Goal: Task Accomplishment & Management: Manage account settings

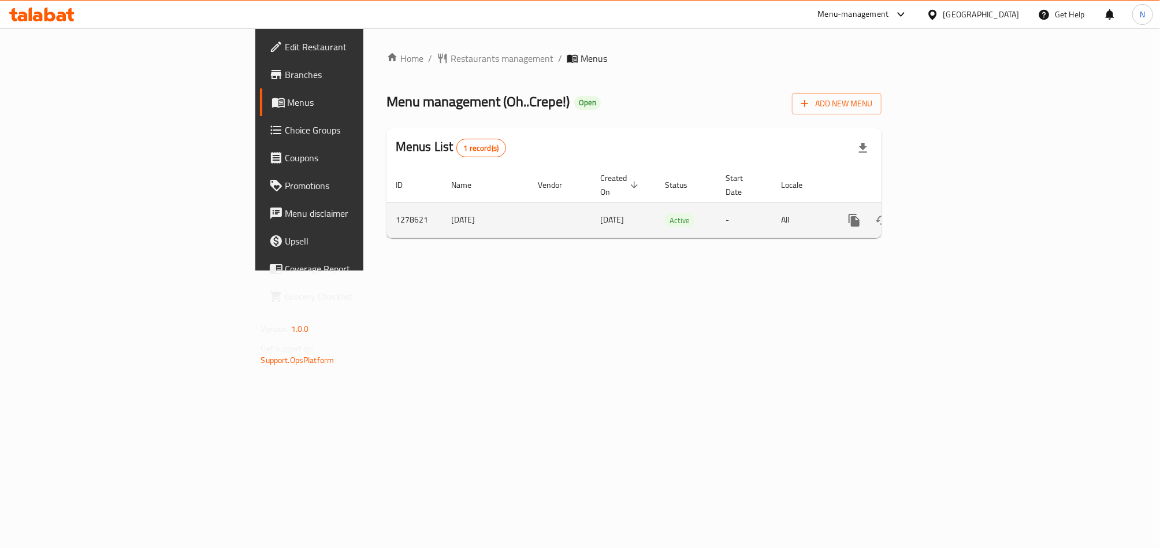
click at [945, 213] on icon "enhanced table" at bounding box center [938, 220] width 14 height 14
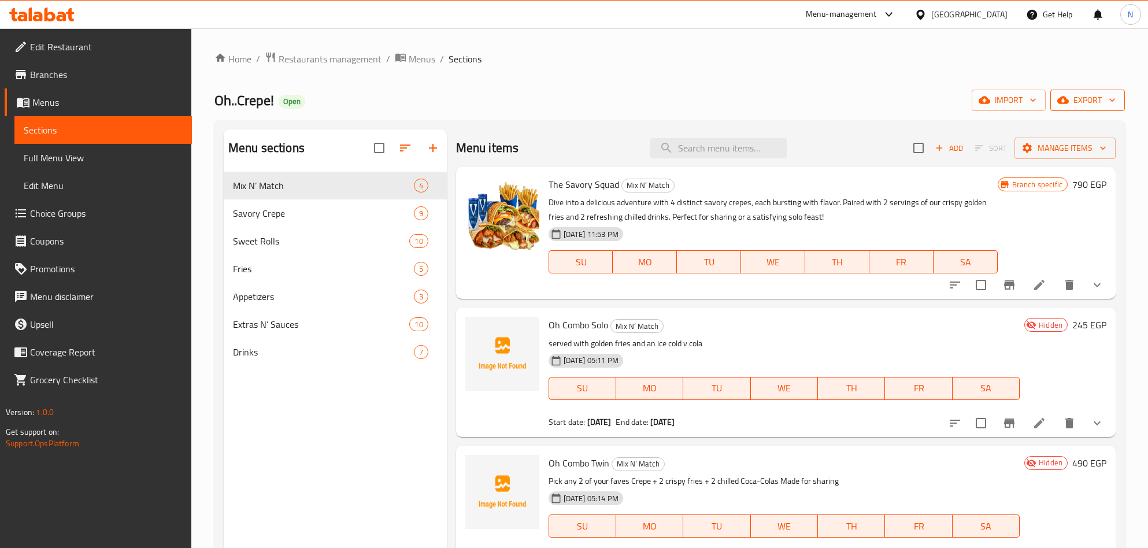
click at [1079, 95] on span "export" at bounding box center [1087, 100] width 56 height 14
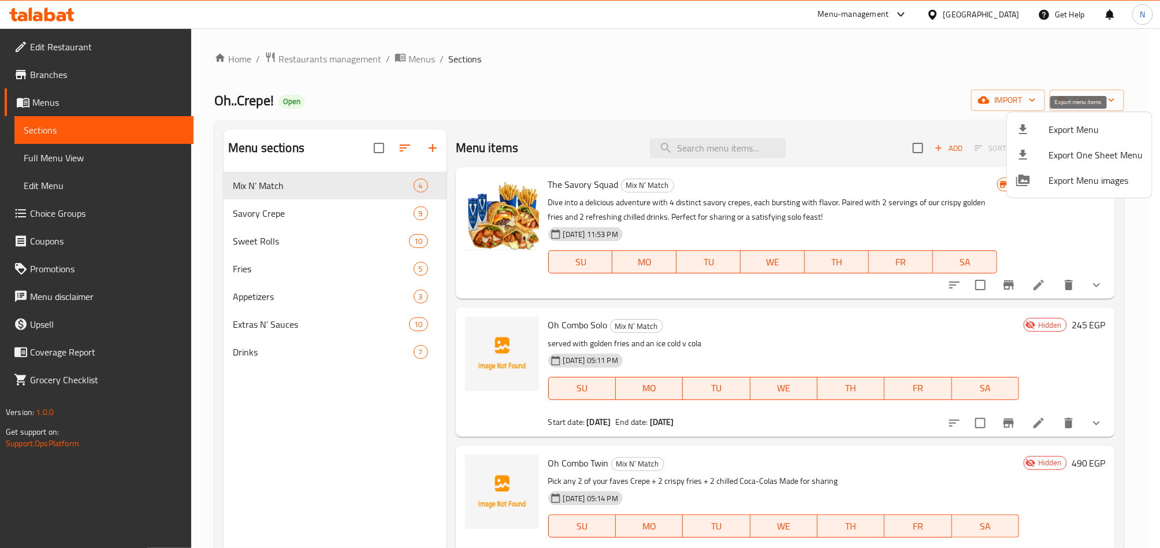
click at [1063, 120] on li "Export Menu" at bounding box center [1079, 129] width 145 height 25
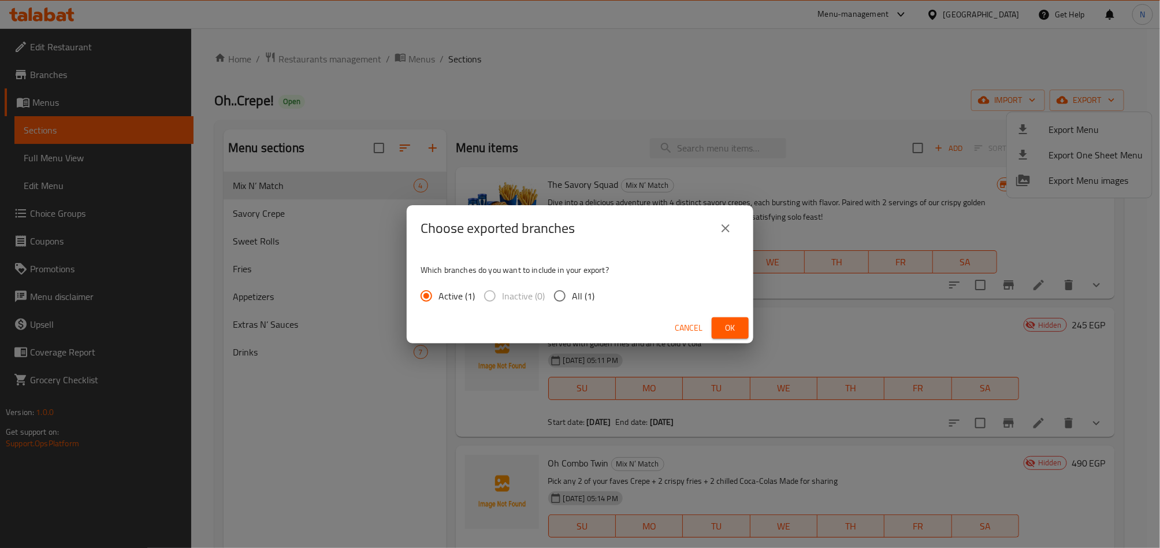
click at [569, 295] on input "All (1)" at bounding box center [560, 296] width 24 height 24
radio input "true"
click at [751, 328] on div "Cancel Ok" at bounding box center [580, 328] width 347 height 31
click at [746, 328] on button "Ok" at bounding box center [730, 327] width 37 height 21
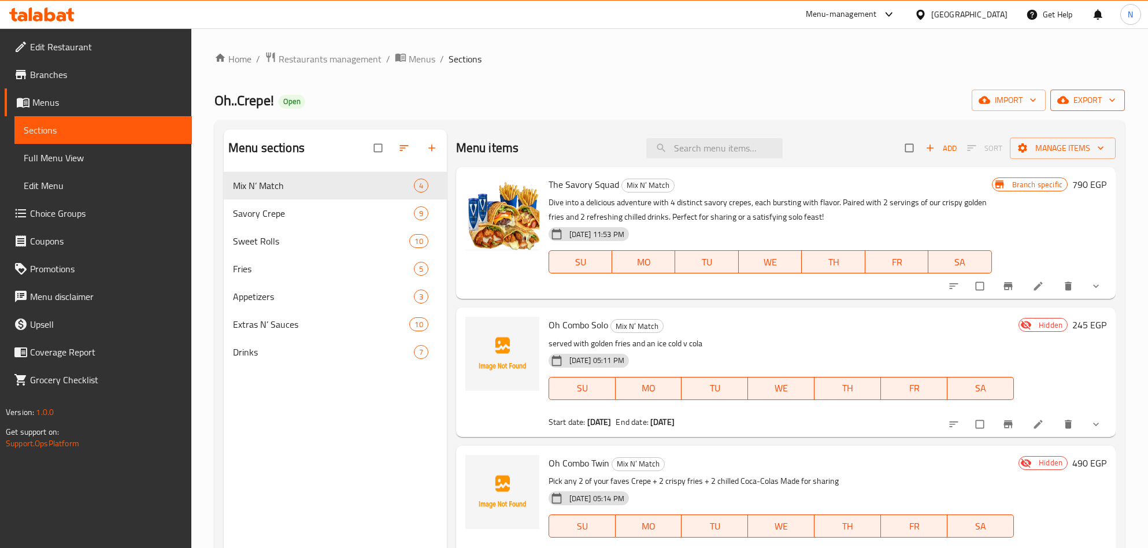
click at [1085, 94] on span "export" at bounding box center [1087, 100] width 56 height 14
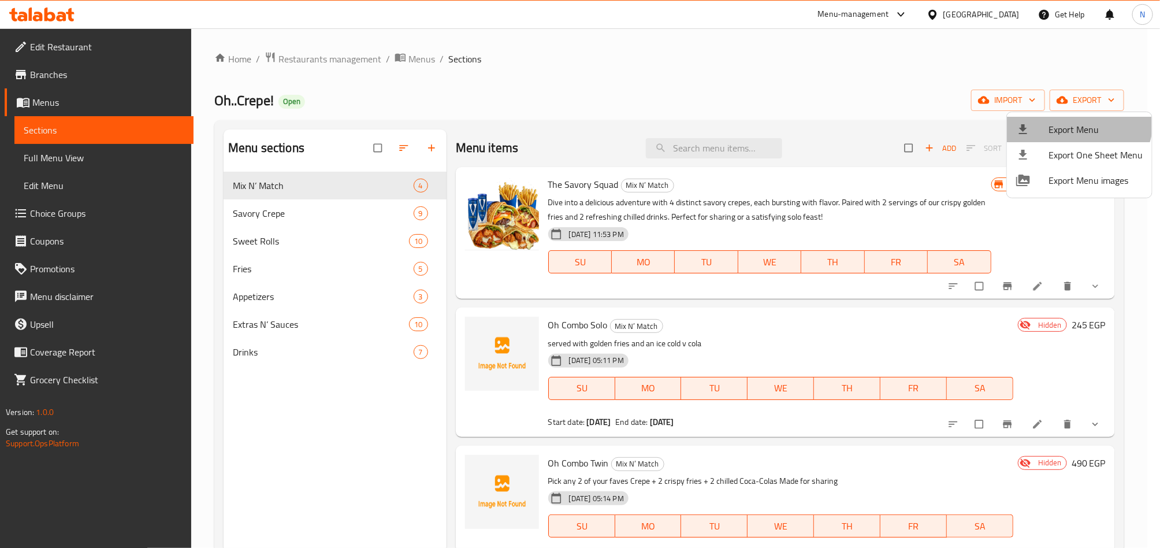
click at [1067, 118] on li "Export Menu" at bounding box center [1079, 129] width 145 height 25
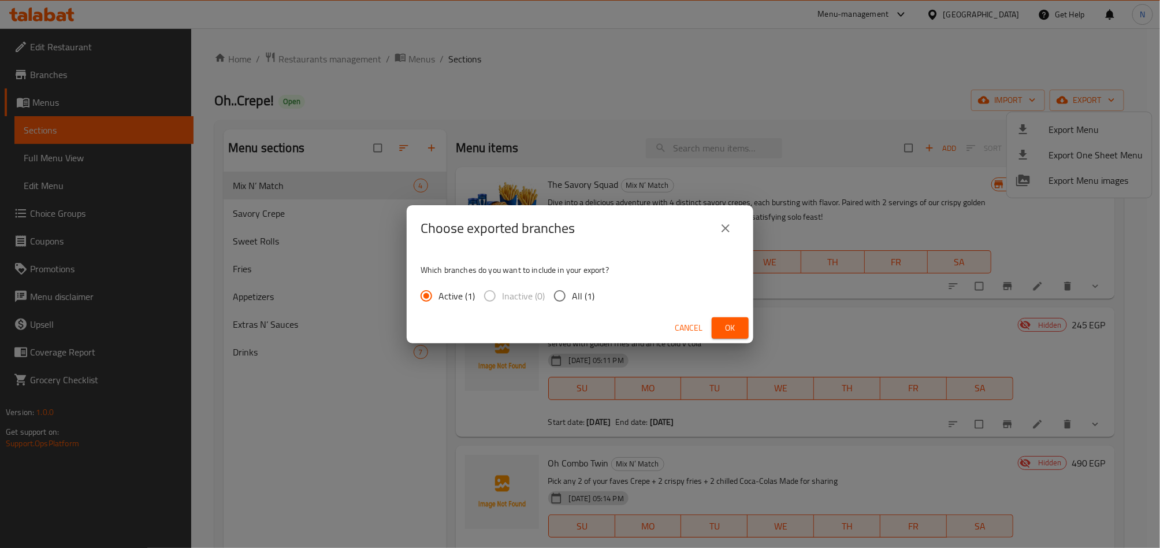
drag, startPoint x: 573, startPoint y: 294, endPoint x: 628, endPoint y: 317, distance: 60.3
click at [574, 294] on span "All (1)" at bounding box center [583, 296] width 23 height 14
click at [572, 294] on input "All (1)" at bounding box center [560, 296] width 24 height 24
radio input "true"
click at [745, 326] on button "Ok" at bounding box center [730, 327] width 37 height 21
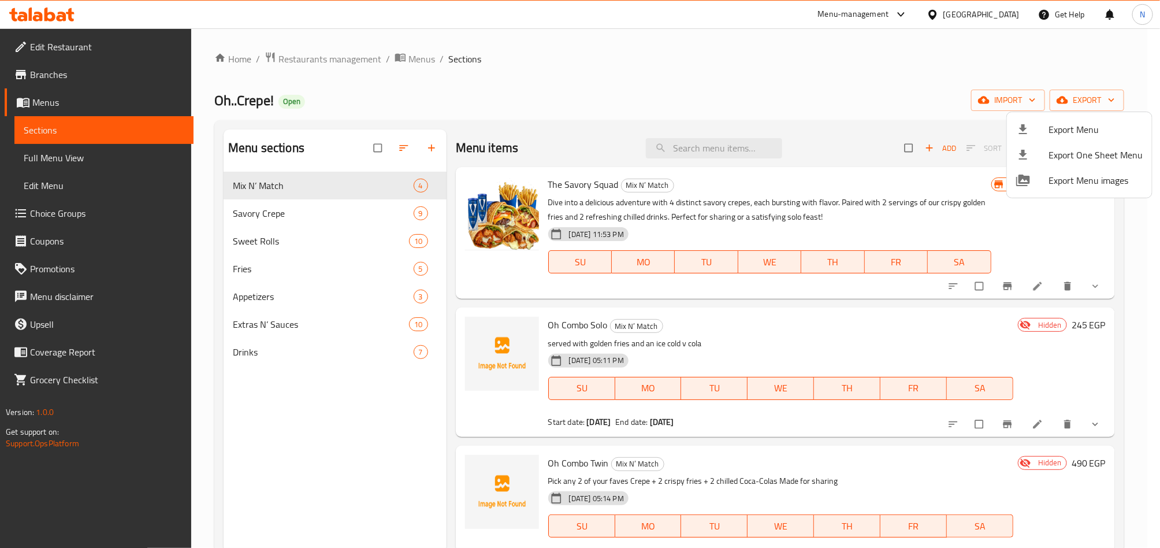
click at [450, 432] on div at bounding box center [580, 274] width 1160 height 548
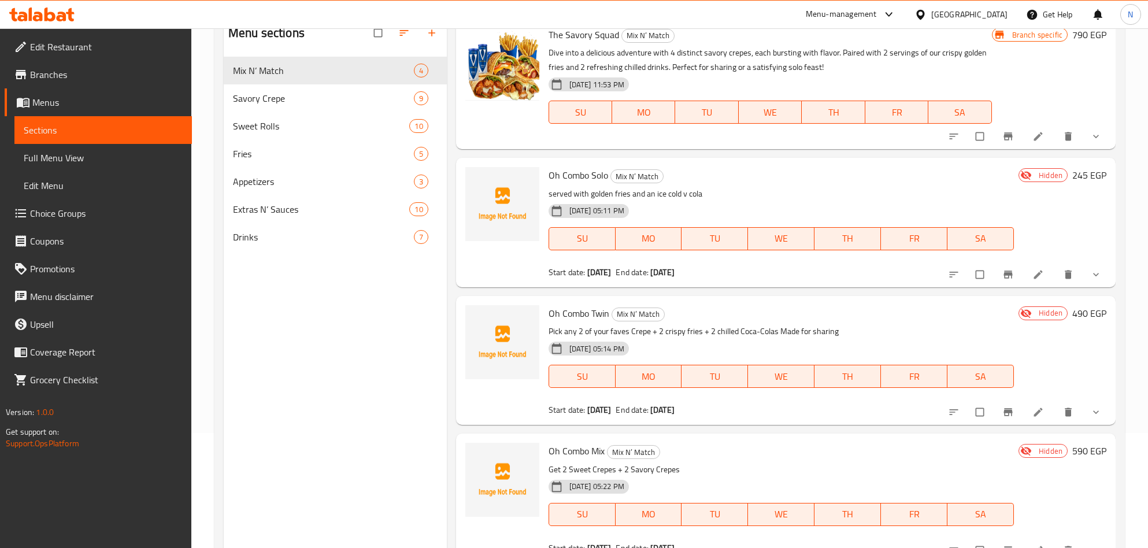
scroll to position [75, 0]
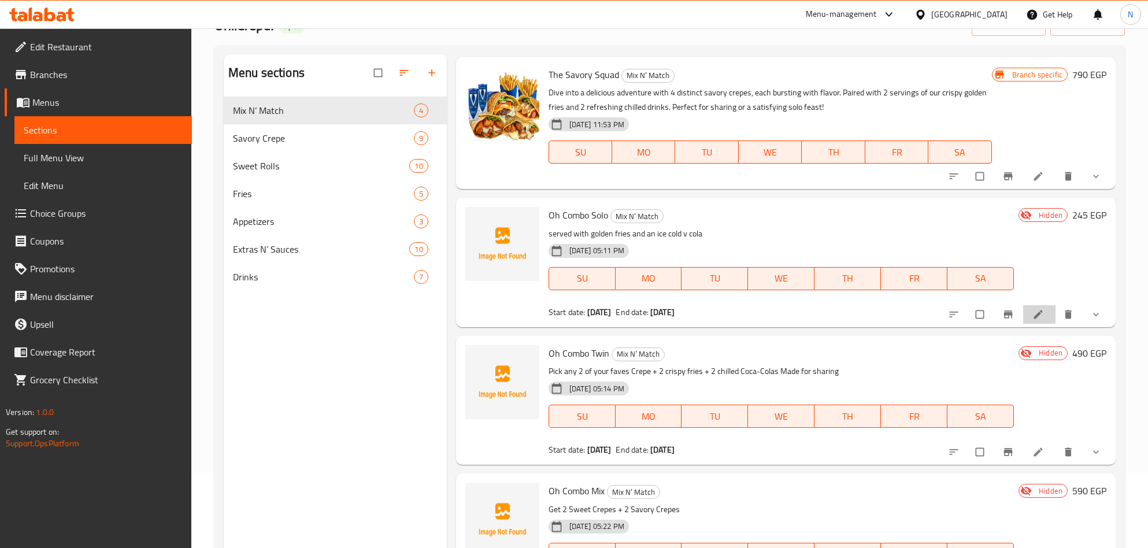
click at [1023, 319] on li at bounding box center [1039, 314] width 32 height 18
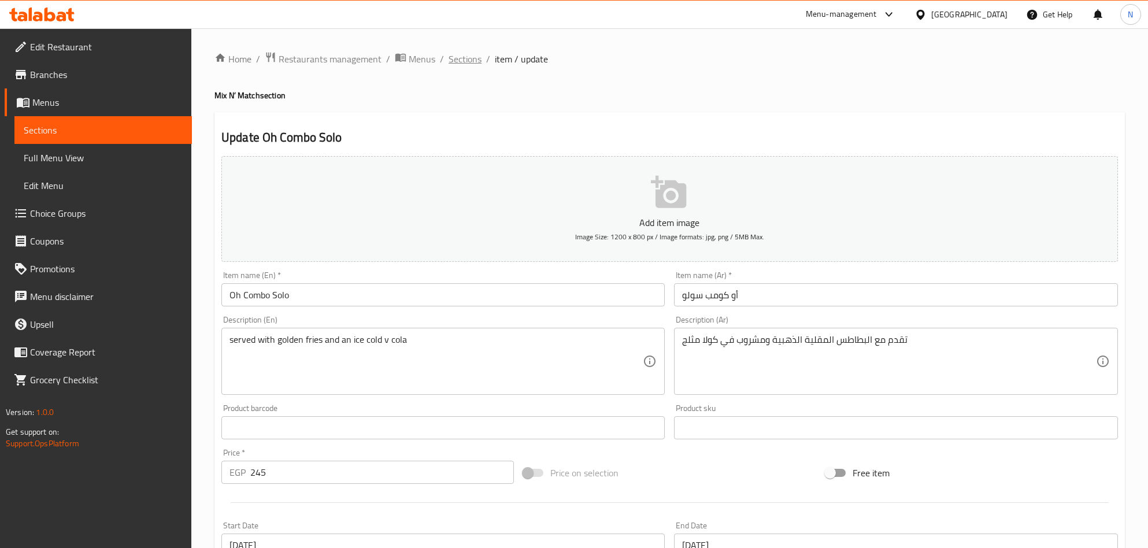
click at [469, 65] on span "Sections" at bounding box center [464, 59] width 33 height 14
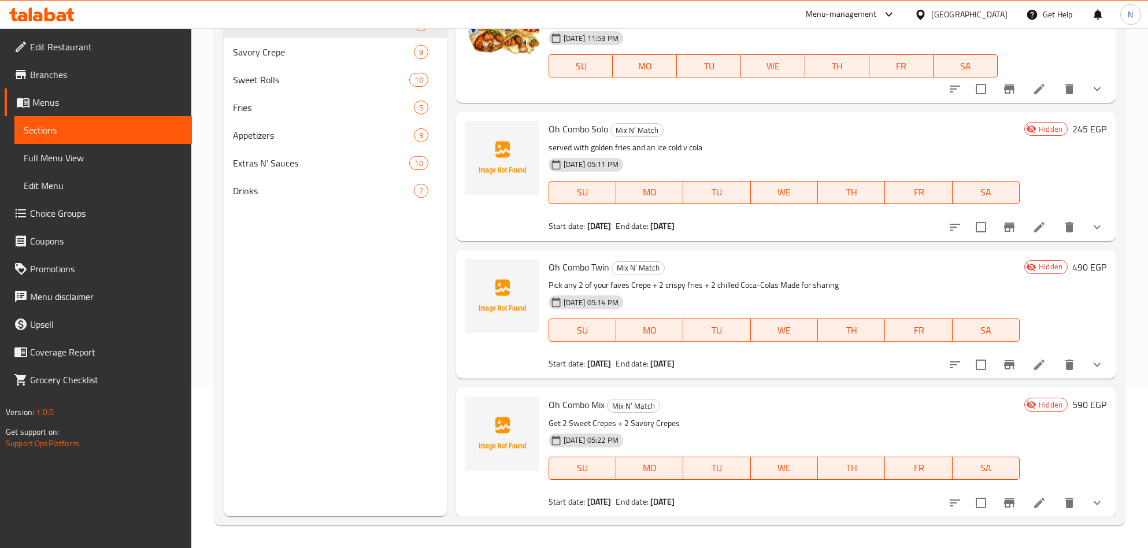
scroll to position [162, 0]
click at [1034, 364] on icon at bounding box center [1039, 364] width 10 height 10
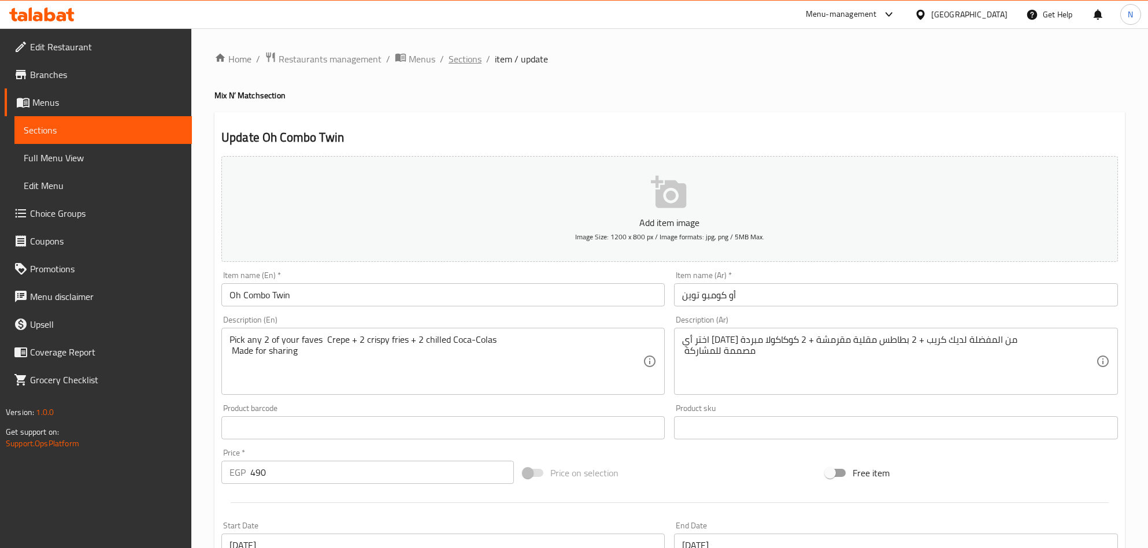
click at [458, 61] on span "Sections" at bounding box center [464, 59] width 33 height 14
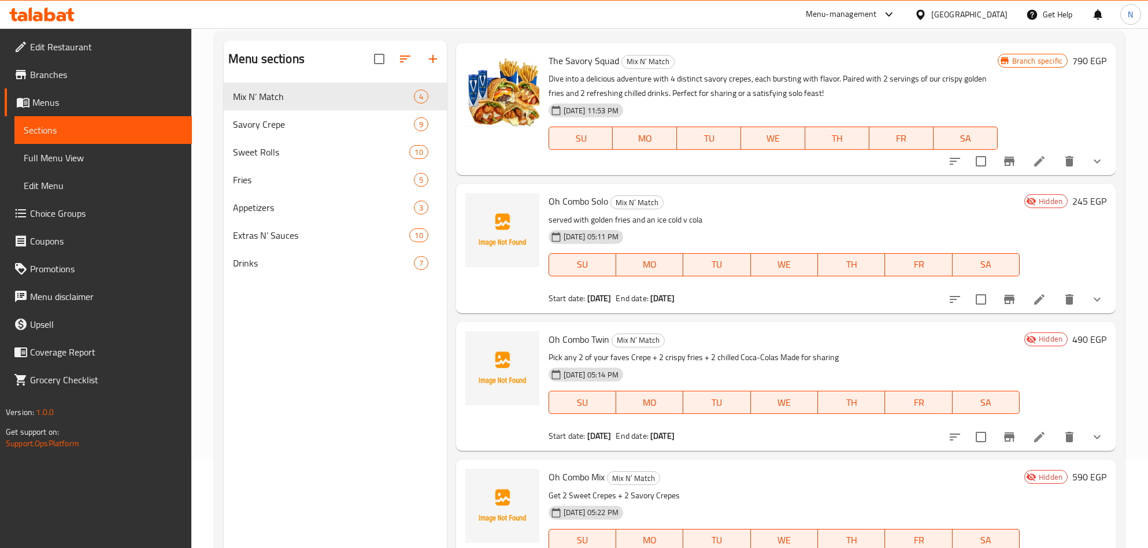
scroll to position [162, 0]
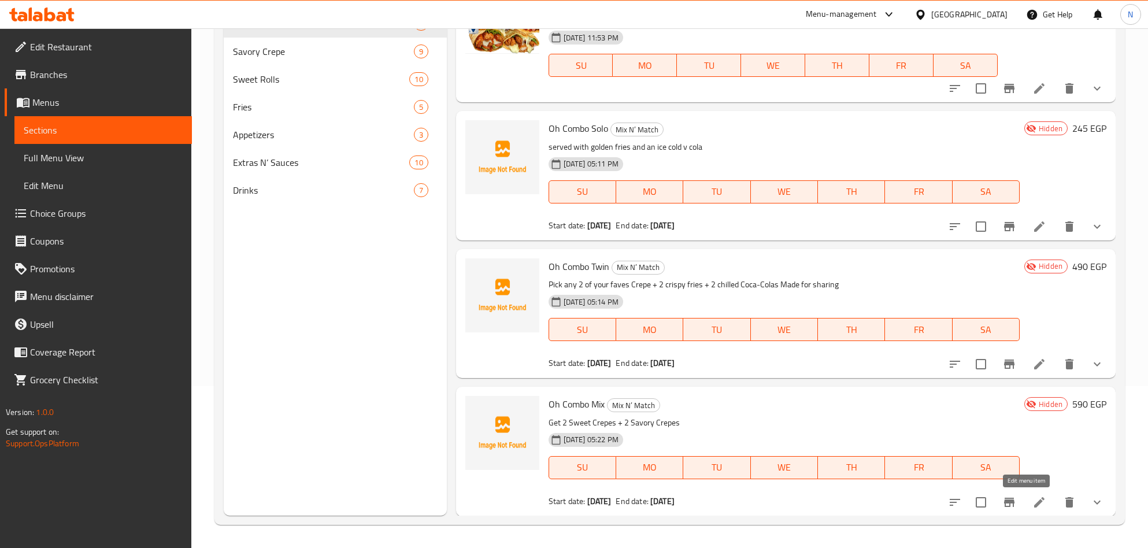
click at [1032, 500] on icon at bounding box center [1039, 502] width 14 height 14
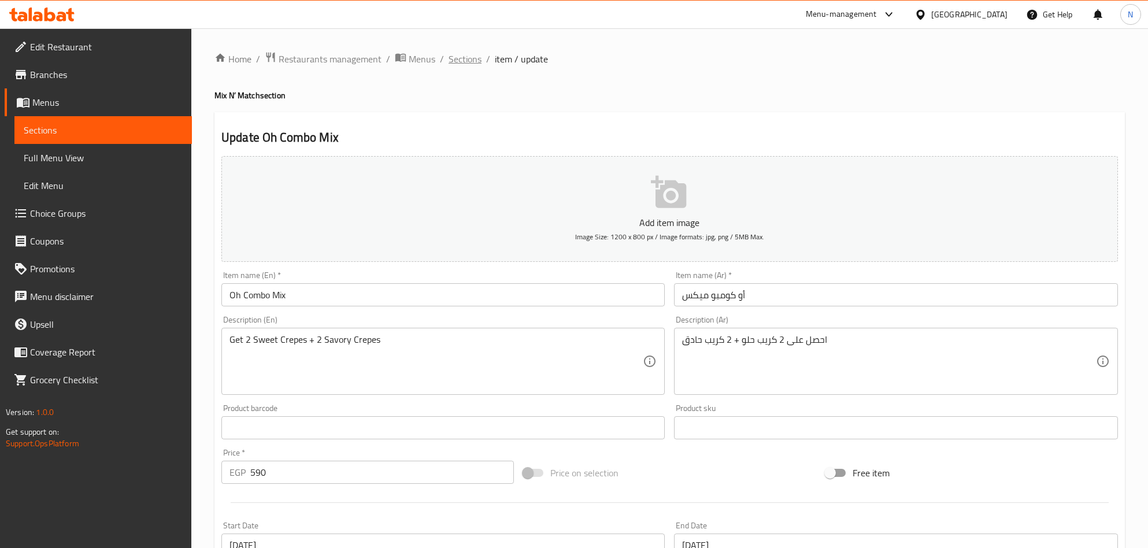
click at [461, 60] on span "Sections" at bounding box center [464, 59] width 33 height 14
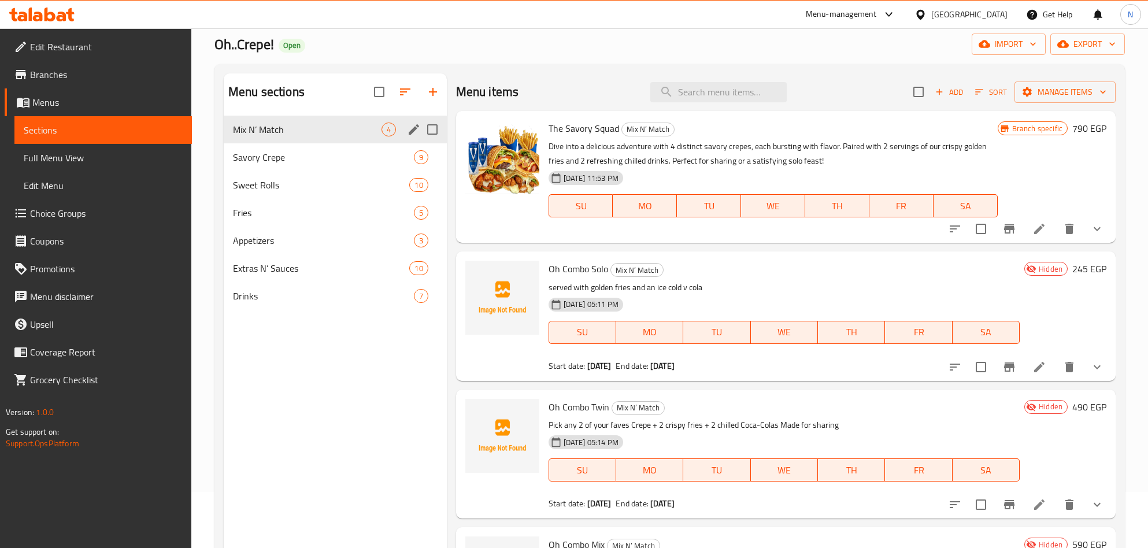
scroll to position [87, 0]
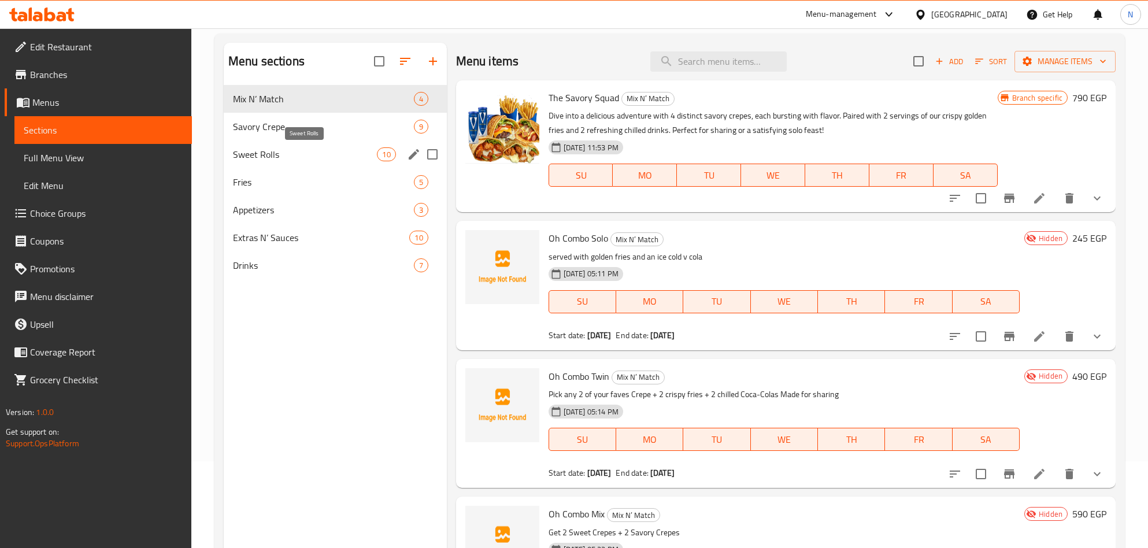
click at [336, 158] on span "Sweet Rolls" at bounding box center [305, 154] width 144 height 14
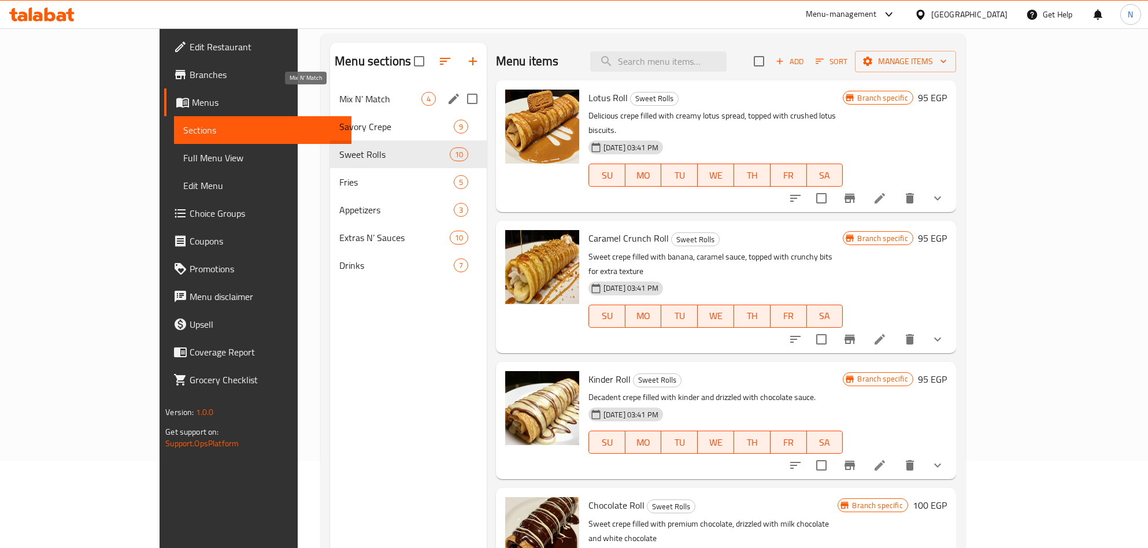
click at [339, 97] on span "Mix N’ Match" at bounding box center [379, 99] width 81 height 14
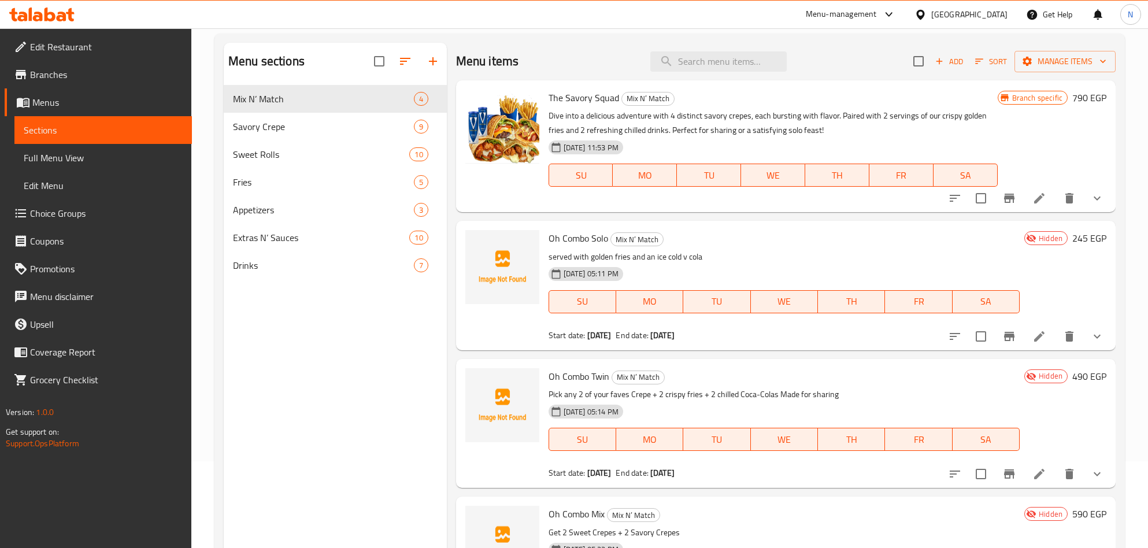
click at [1092, 337] on button "show more" at bounding box center [1097, 336] width 28 height 28
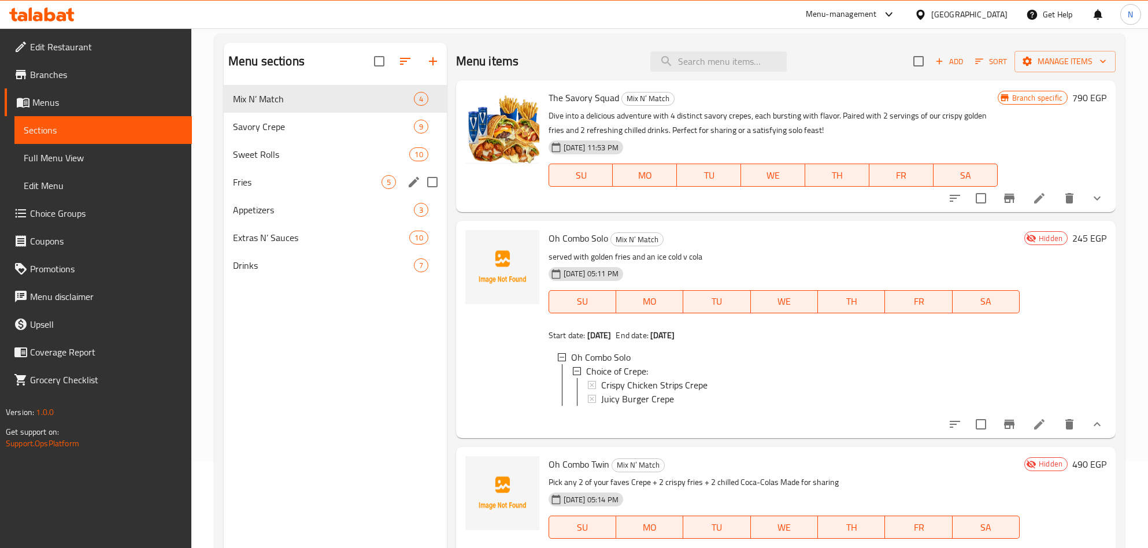
click at [277, 188] on span "Fries" at bounding box center [307, 182] width 149 height 14
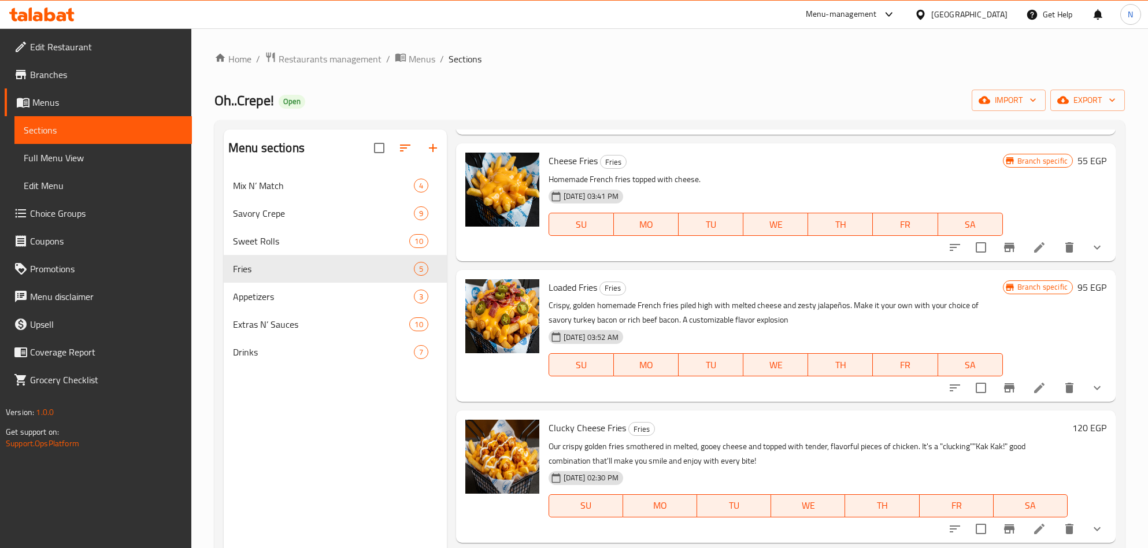
scroll to position [155, 0]
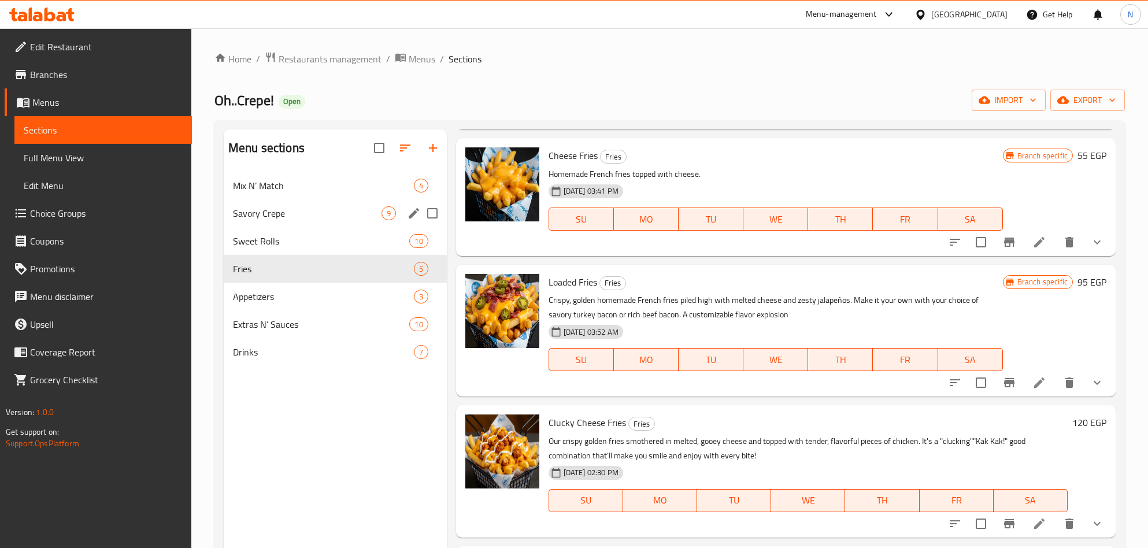
click at [260, 226] on div "Savory Crepe 9" at bounding box center [335, 213] width 223 height 28
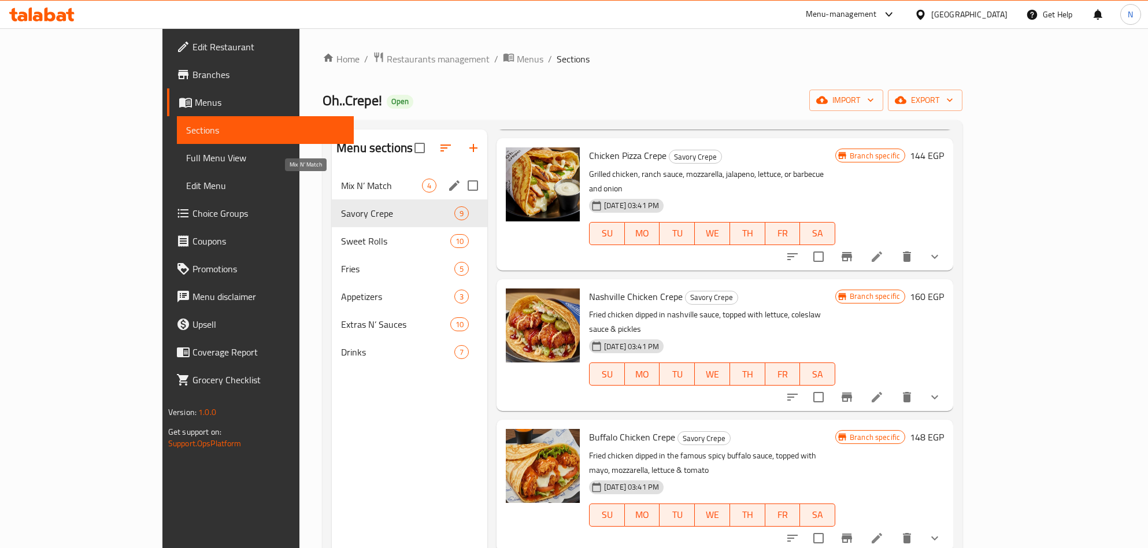
click at [332, 176] on div "Mix N’ Match 4" at bounding box center [409, 186] width 155 height 28
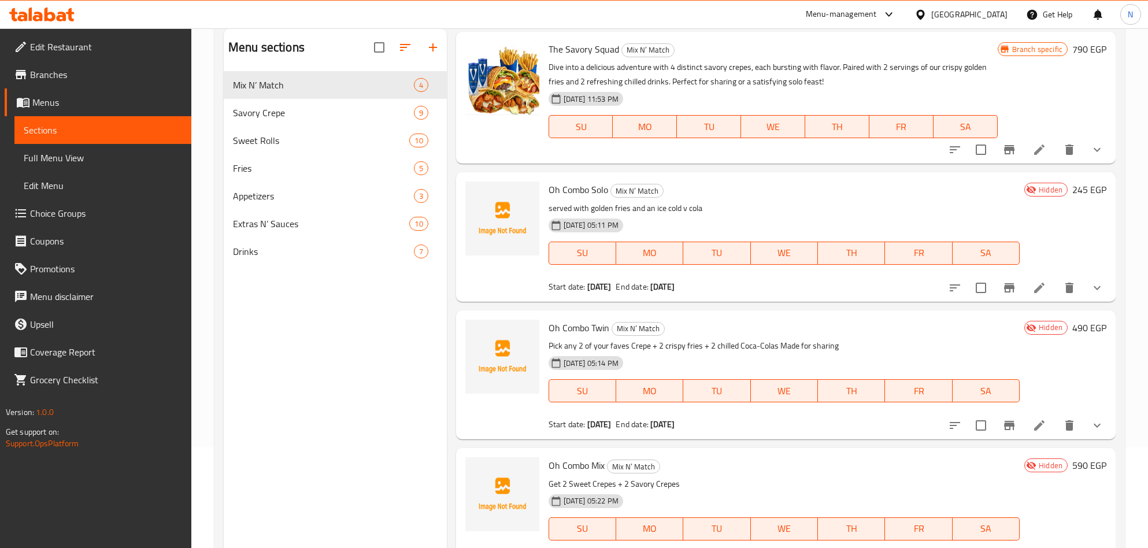
scroll to position [162, 0]
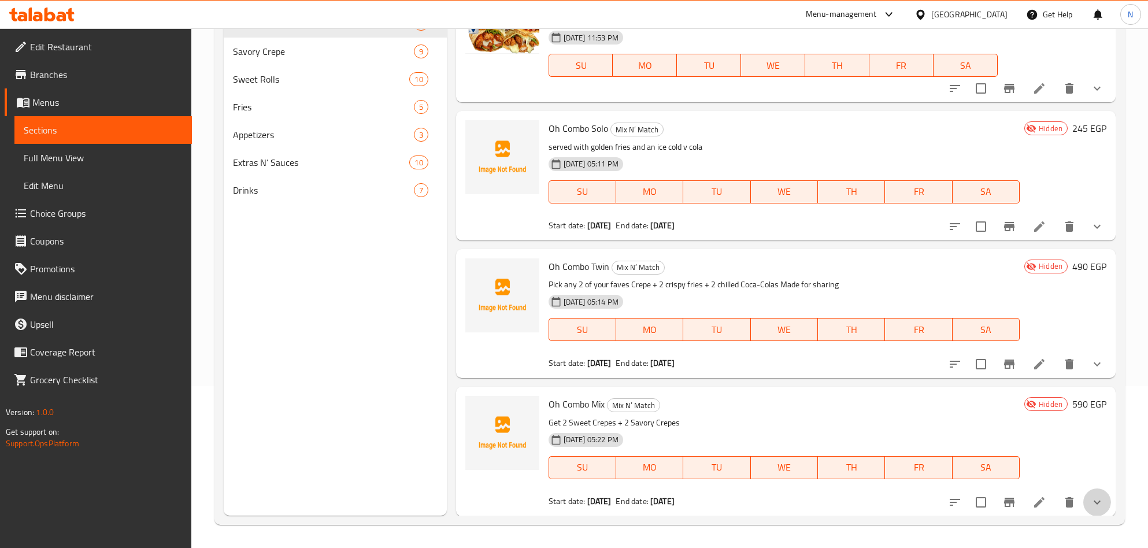
click at [1083, 506] on button "show more" at bounding box center [1097, 502] width 28 height 28
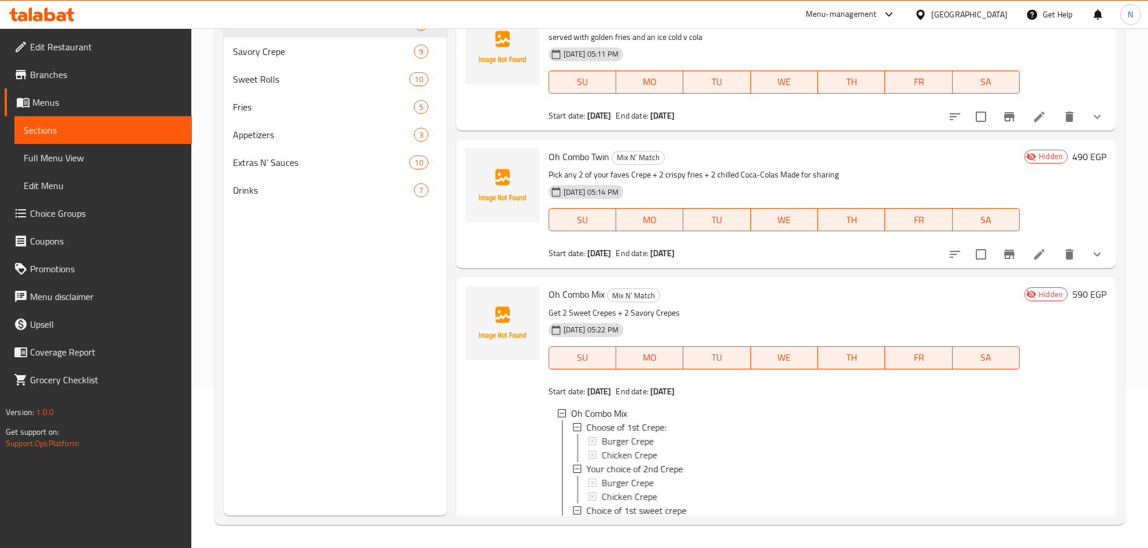
scroll to position [288, 0]
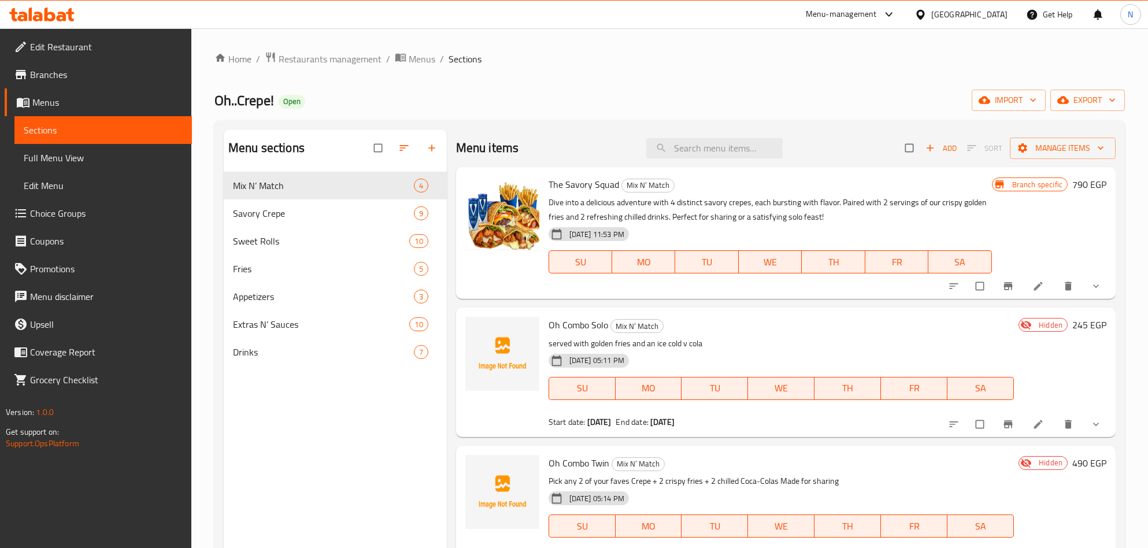
click at [121, 81] on link "Branches" at bounding box center [98, 75] width 187 height 28
click at [877, 10] on div "Menu-management" at bounding box center [841, 15] width 71 height 14
click at [860, 72] on div "Agent Campaigns Center" at bounding box center [832, 78] width 87 height 13
